Goal: Task Accomplishment & Management: Use online tool/utility

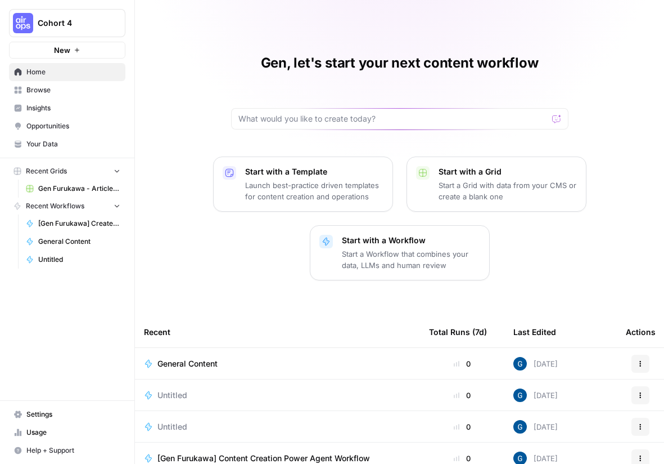
click at [211, 361] on span "General Content" at bounding box center [188, 363] width 60 height 11
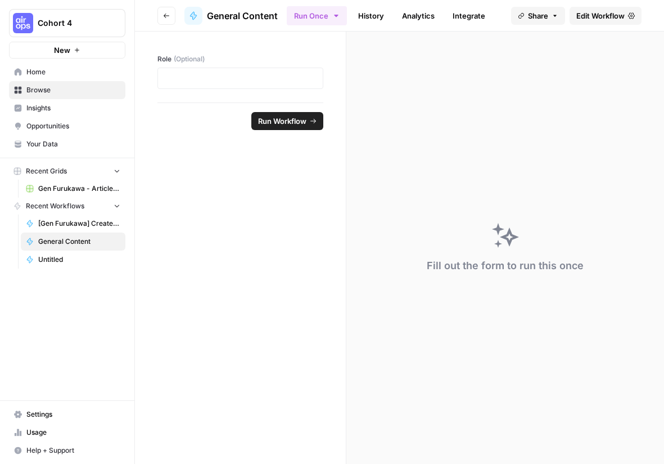
click at [591, 26] on header "Go back General Content Run Once History Analytics Integrate Share Edit Workflow" at bounding box center [399, 16] width 529 height 32
click at [590, 21] on link "Edit Workflow" at bounding box center [606, 16] width 72 height 18
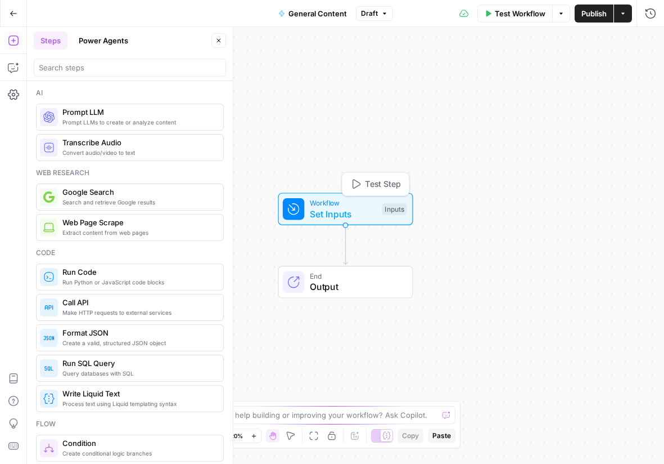
click at [329, 205] on span "Workflow" at bounding box center [343, 202] width 67 height 11
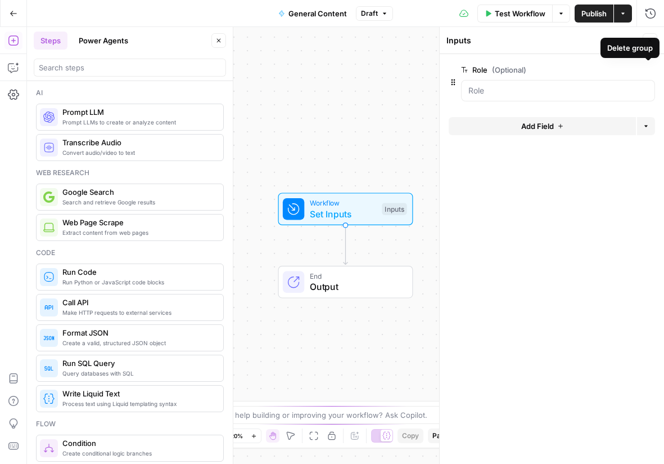
click at [648, 70] on icon "button" at bounding box center [649, 70] width 6 height 6
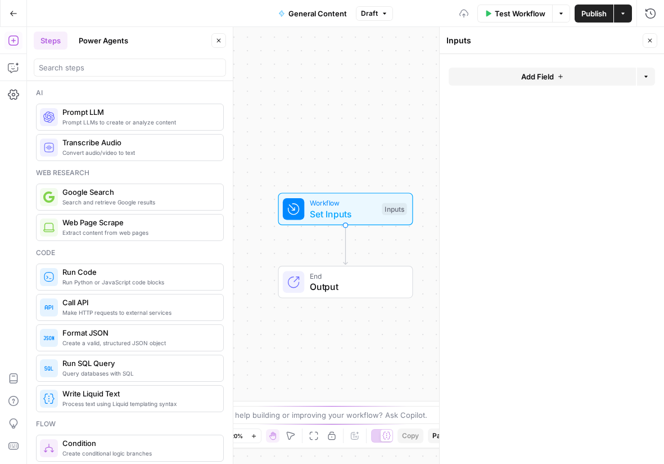
click at [498, 78] on button "Add Field" at bounding box center [542, 77] width 187 height 18
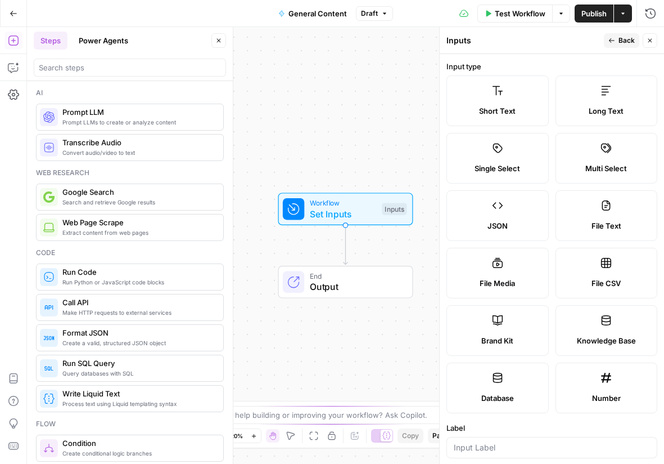
click at [497, 211] on label "JSON" at bounding box center [498, 215] width 102 height 51
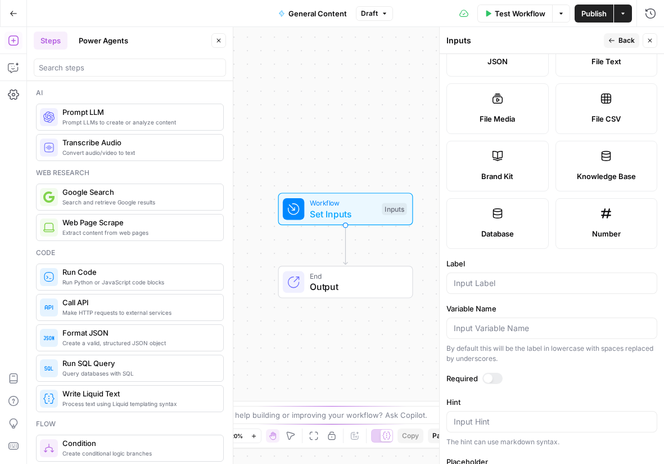
scroll to position [179, 0]
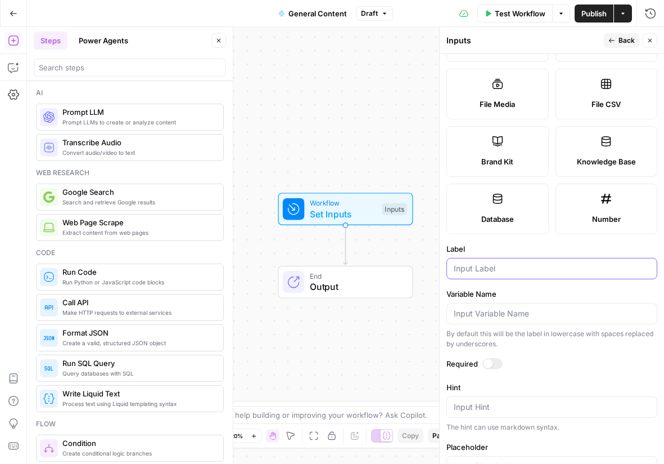
click at [461, 269] on input "Label" at bounding box center [552, 268] width 196 height 11
type input "json"
type input "draft outline"
click at [479, 362] on label "Required" at bounding box center [552, 363] width 211 height 11
click at [492, 360] on div at bounding box center [493, 363] width 20 height 11
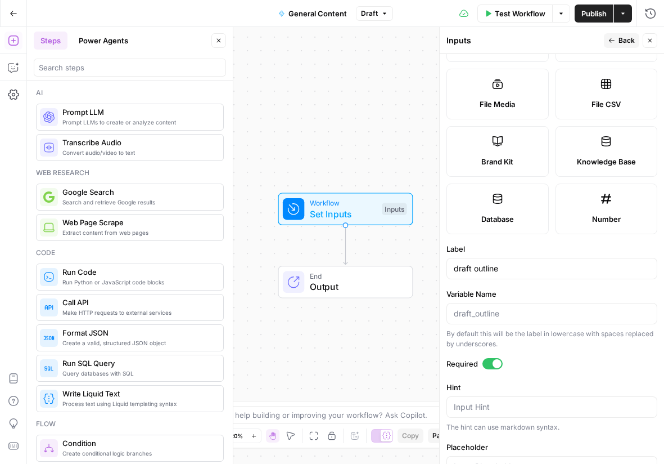
click at [582, 9] on span "Publish" at bounding box center [594, 13] width 25 height 11
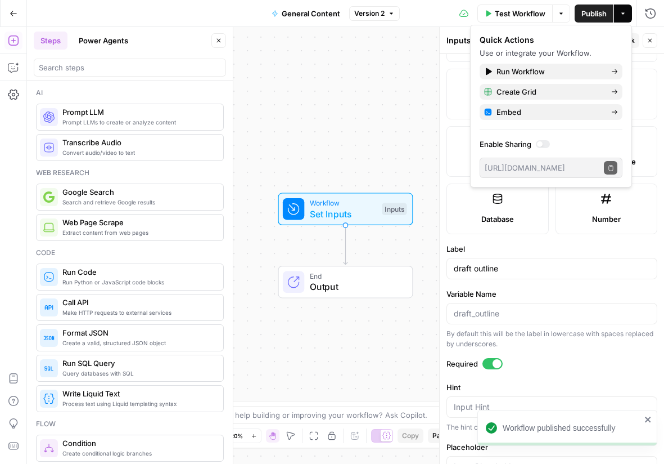
click at [299, 13] on span "General Content" at bounding box center [311, 13] width 59 height 11
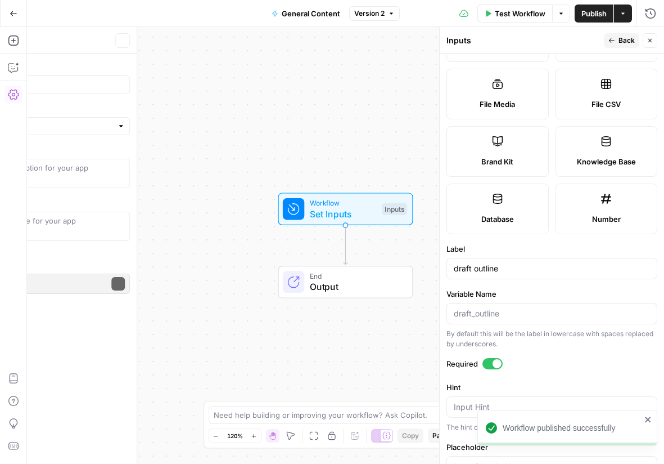
click at [299, 13] on span "General Content" at bounding box center [311, 13] width 59 height 11
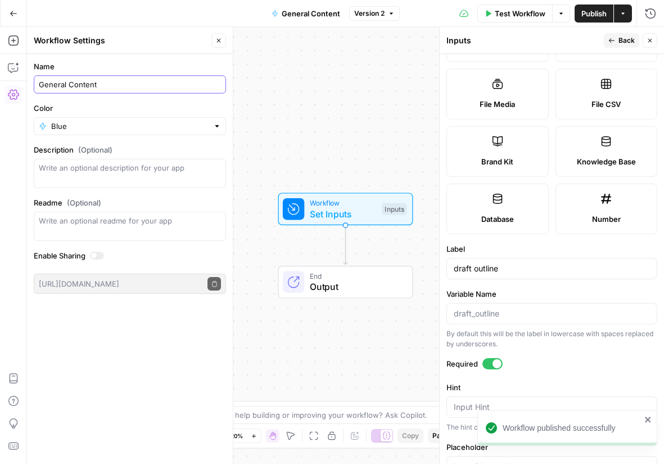
click at [86, 86] on input "General Content" at bounding box center [130, 84] width 182 height 11
type input "webhook test"
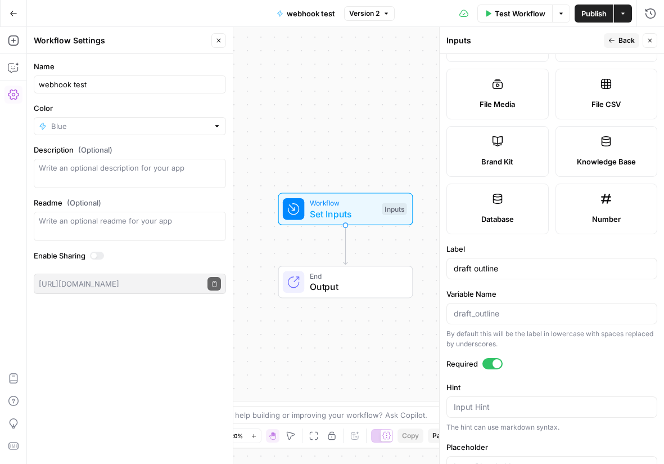
type input "Blue"
